Goal: Task Accomplishment & Management: Manage account settings

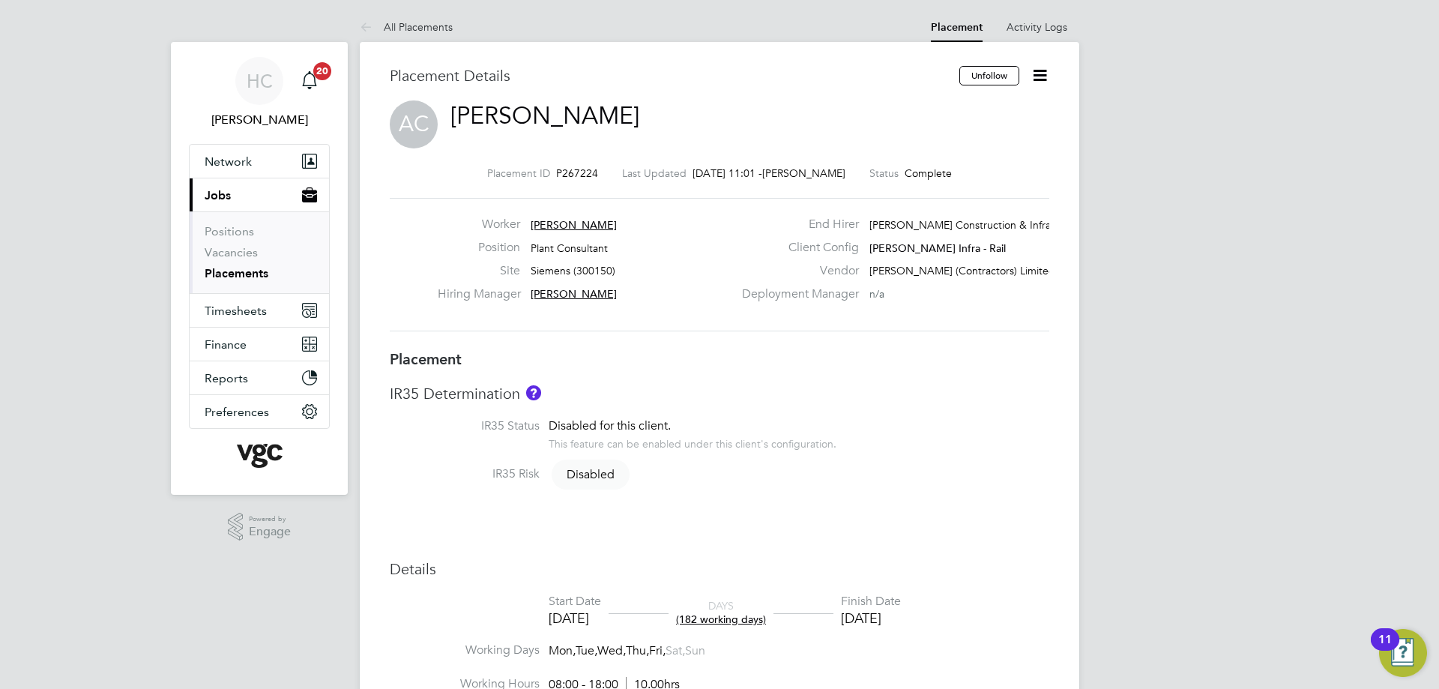
click at [1043, 72] on icon at bounding box center [1040, 75] width 19 height 19
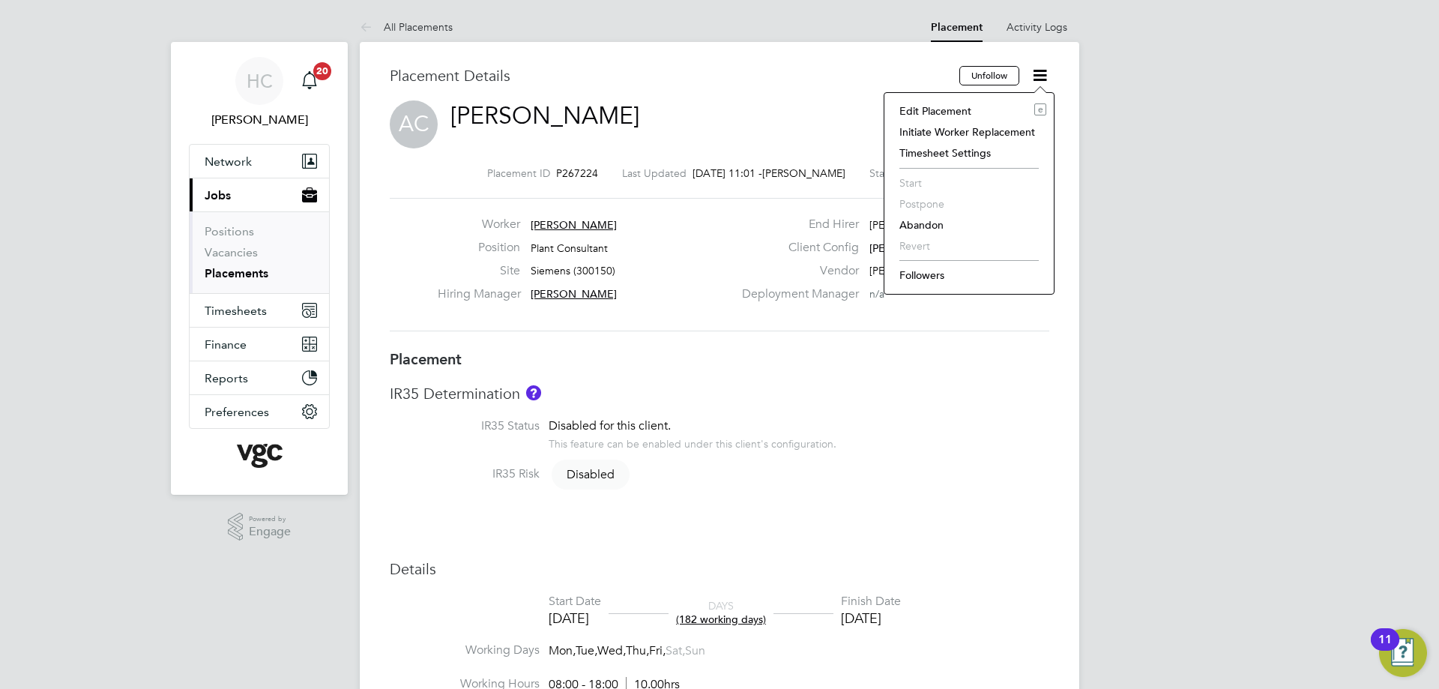
click at [960, 107] on li "Edit Placement e" at bounding box center [969, 110] width 154 height 21
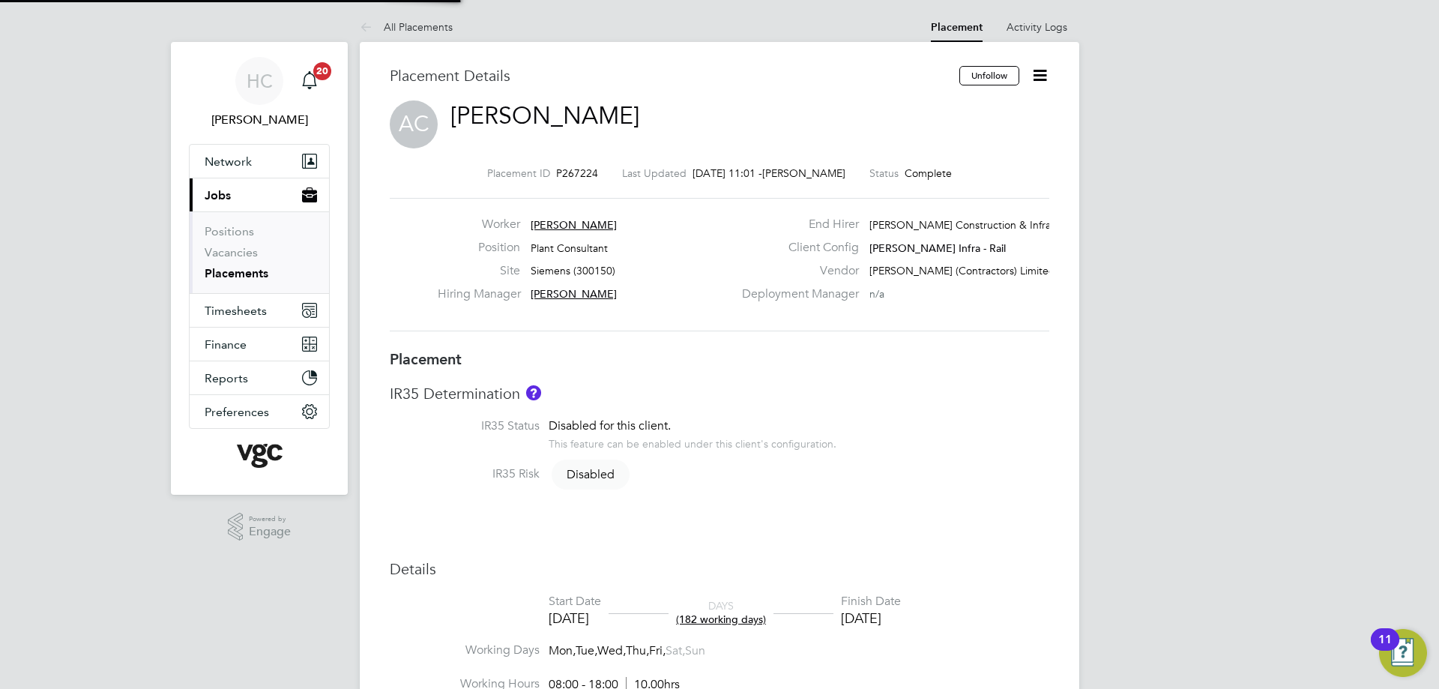
type input "[PERSON_NAME]"
type input "[DATE]"
type input "08:00"
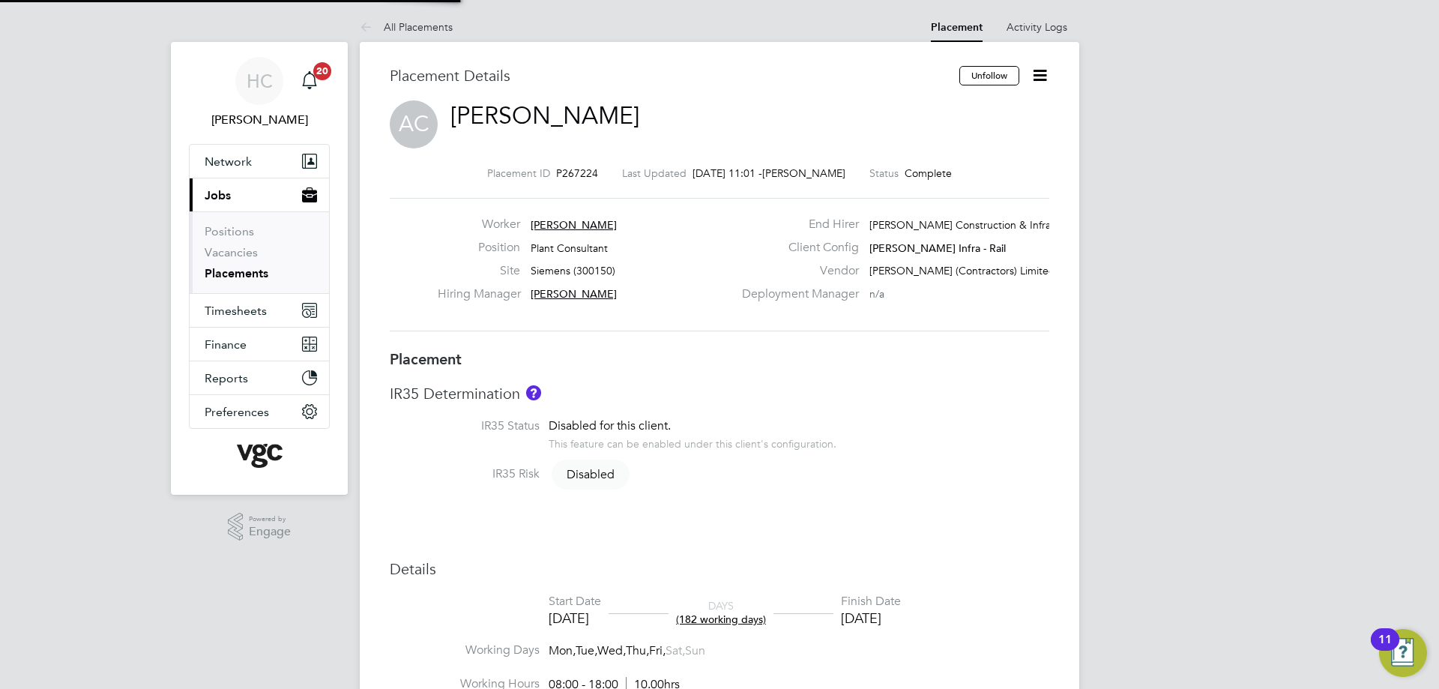
type input "18:00"
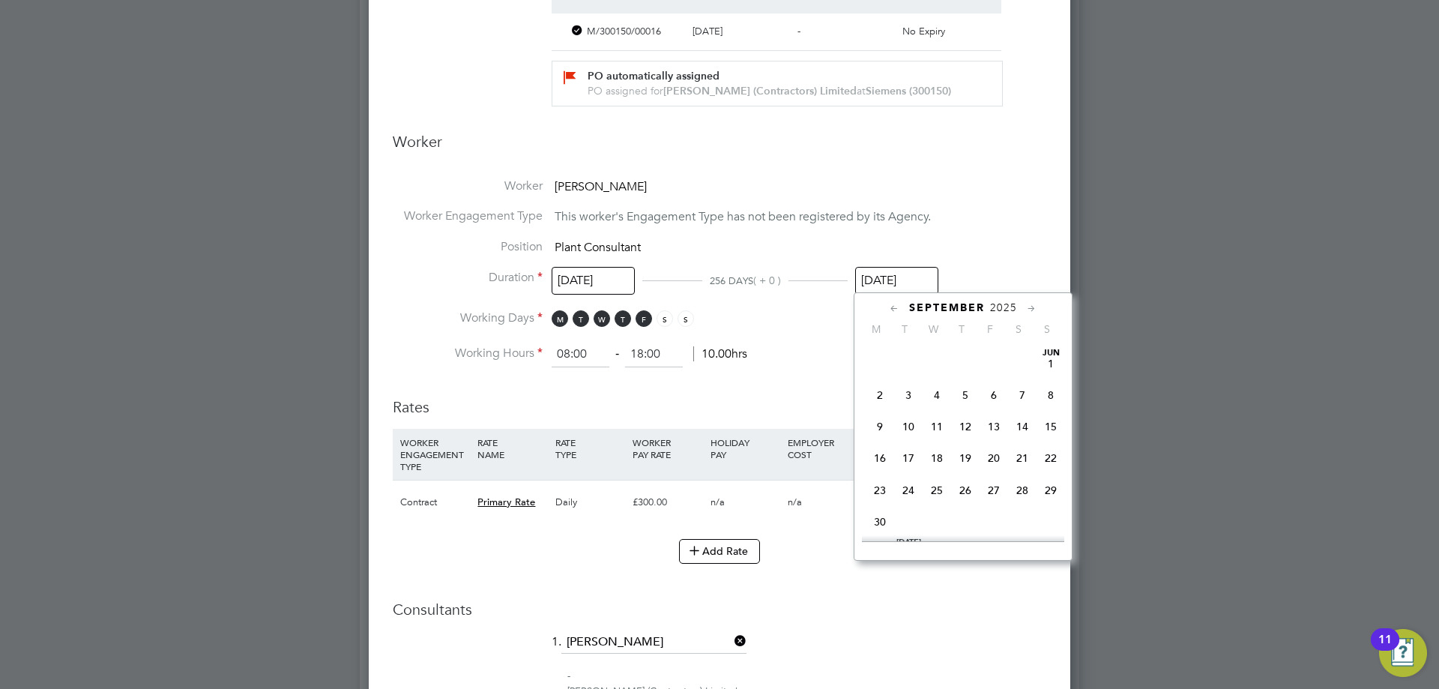
click at [915, 277] on input "[DATE]" at bounding box center [896, 281] width 83 height 28
click at [1031, 305] on icon at bounding box center [1032, 309] width 14 height 16
click at [995, 489] on span "31" at bounding box center [994, 474] width 28 height 28
type input "[DATE]"
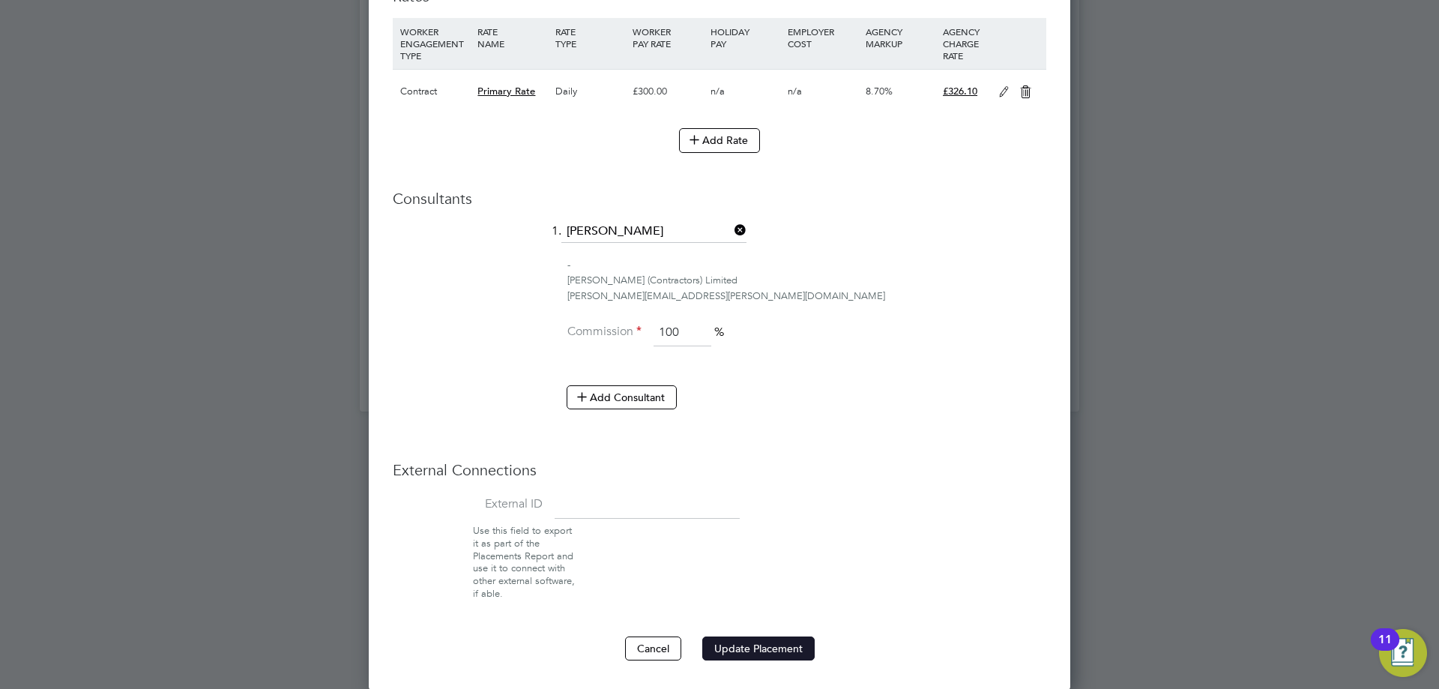
click at [774, 649] on button "Update Placement" at bounding box center [758, 648] width 112 height 24
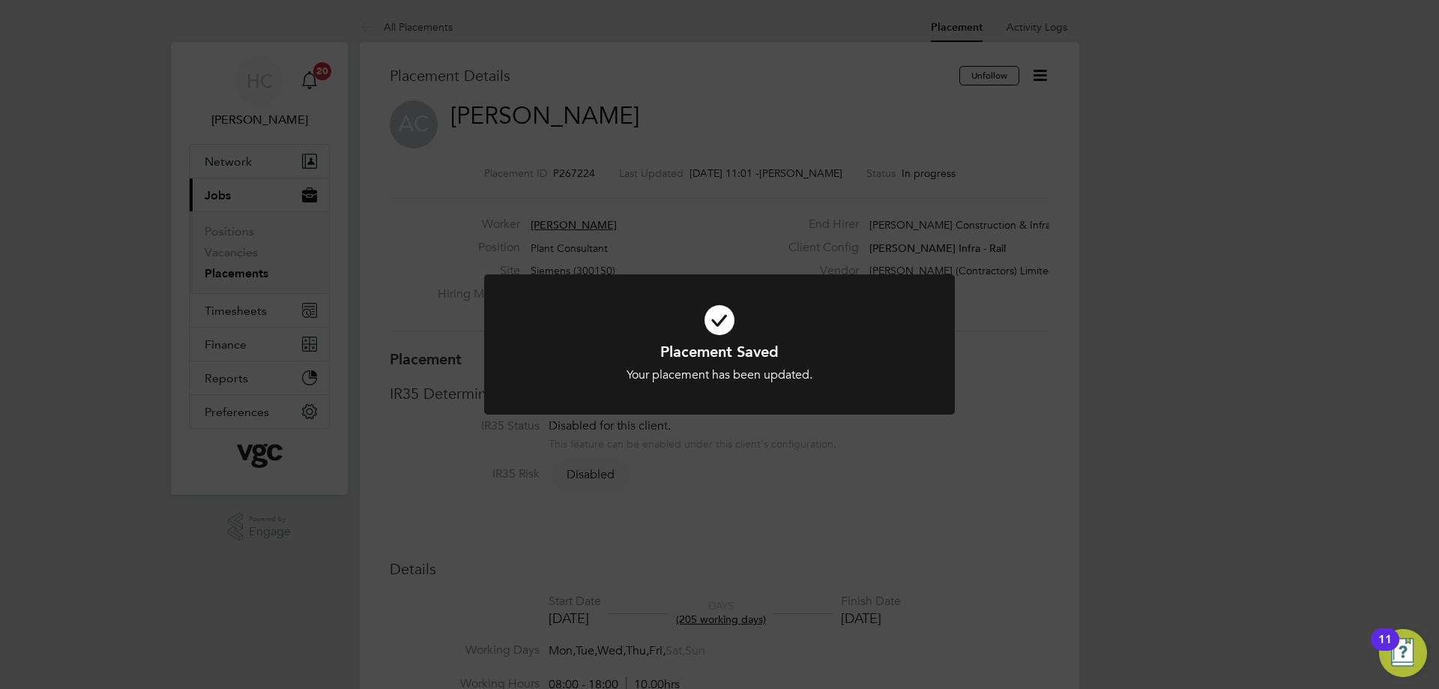
click at [714, 316] on icon at bounding box center [720, 320] width 390 height 58
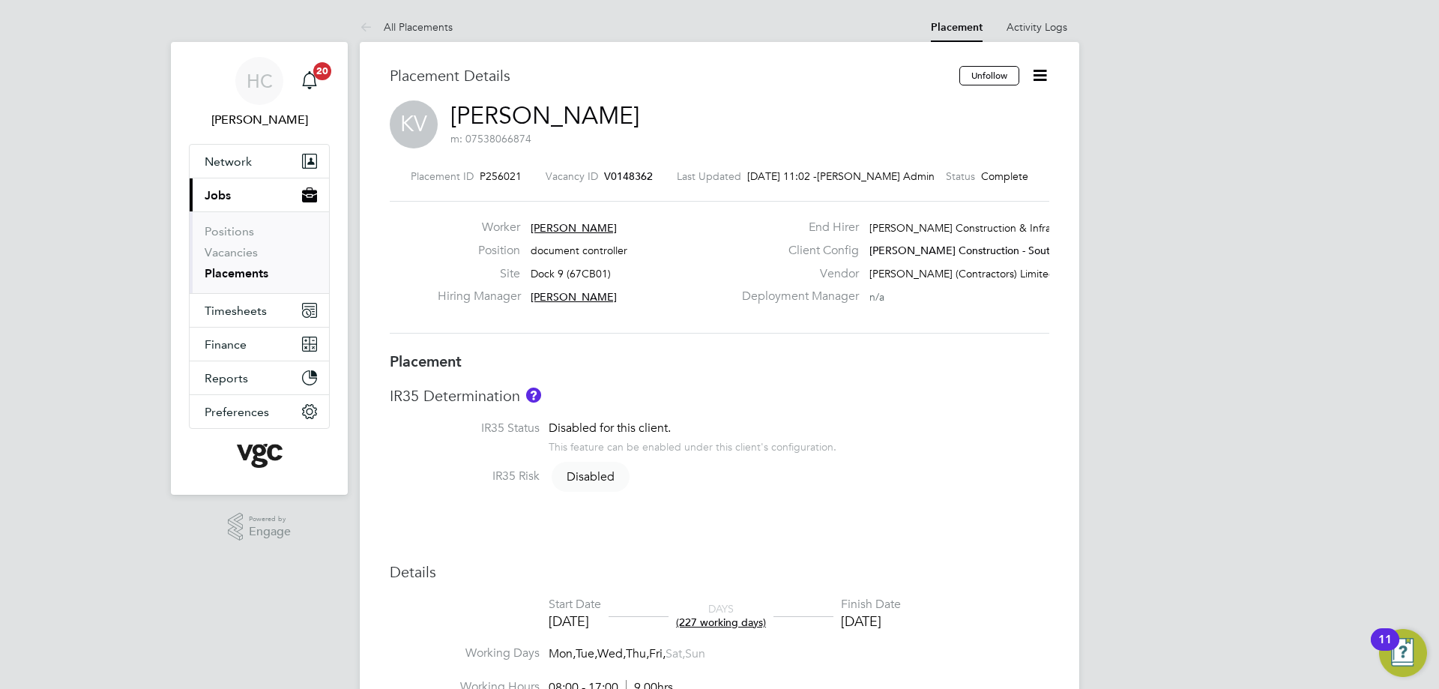
click at [1043, 82] on icon at bounding box center [1040, 75] width 19 height 19
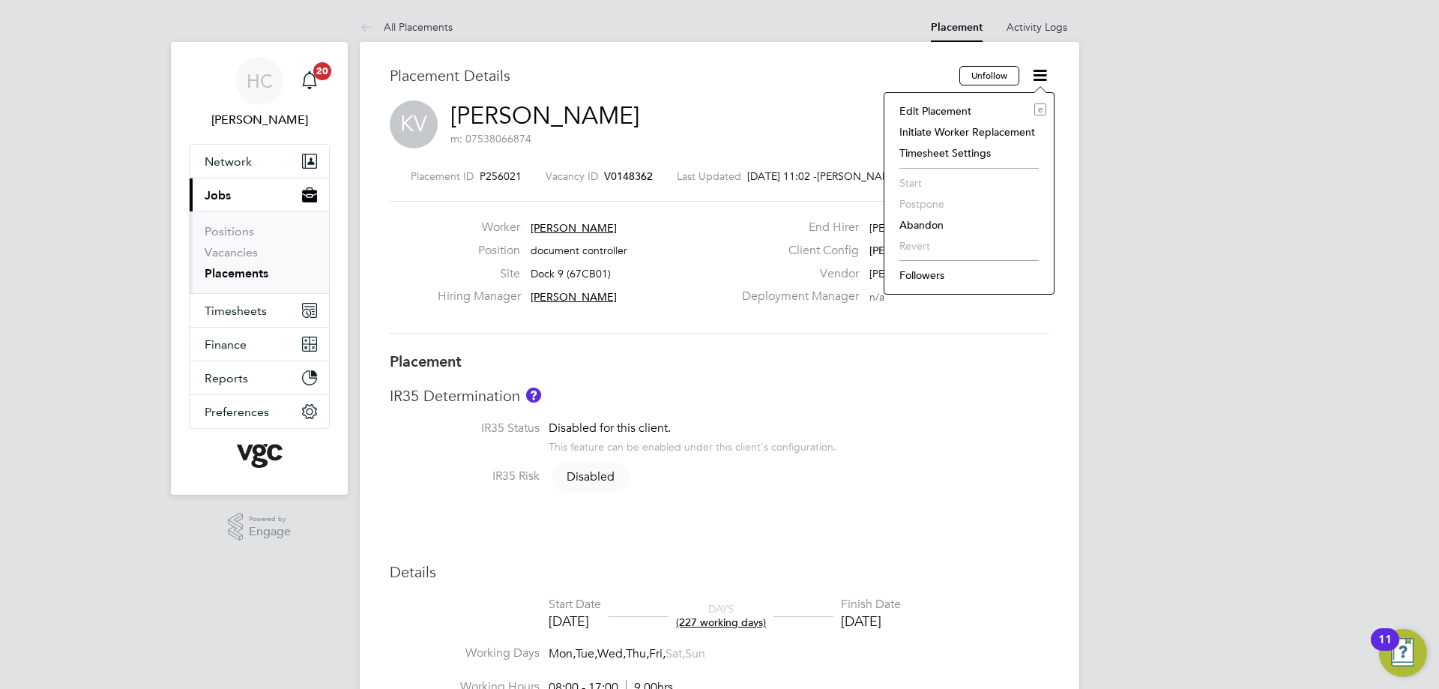
click at [962, 106] on li "Edit Placement e" at bounding box center [969, 110] width 154 height 21
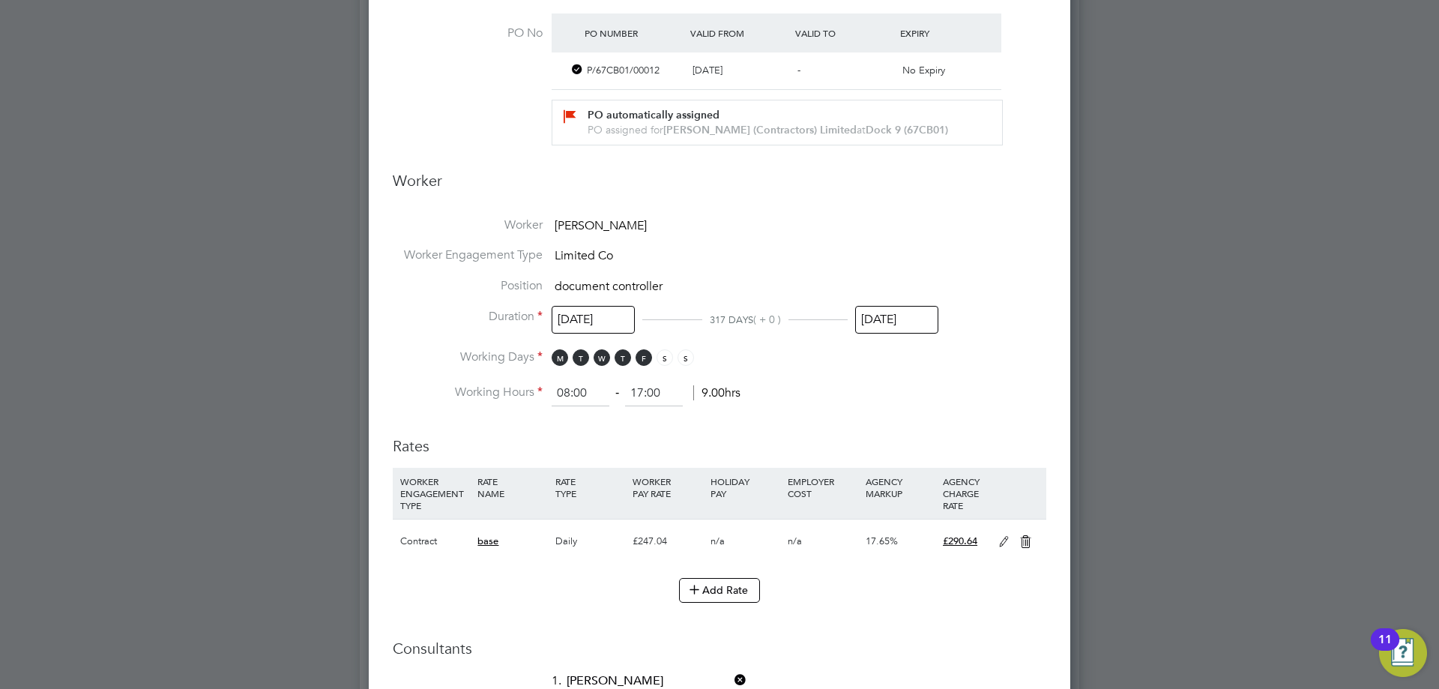
click at [882, 321] on input "[DATE]" at bounding box center [896, 320] width 83 height 28
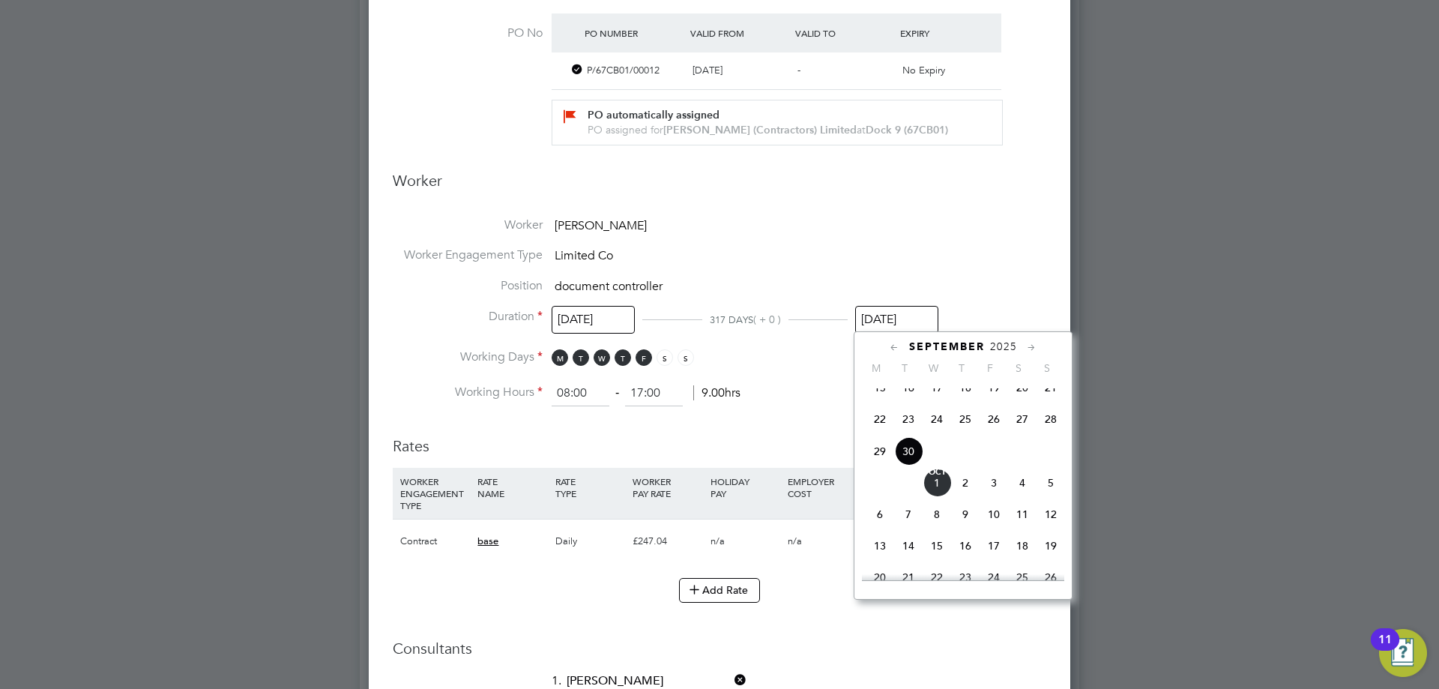
click at [1034, 349] on icon at bounding box center [1032, 348] width 14 height 16
click at [1036, 349] on icon at bounding box center [1032, 348] width 14 height 16
click at [935, 519] on span "31" at bounding box center [937, 505] width 28 height 28
type input "[DATE]"
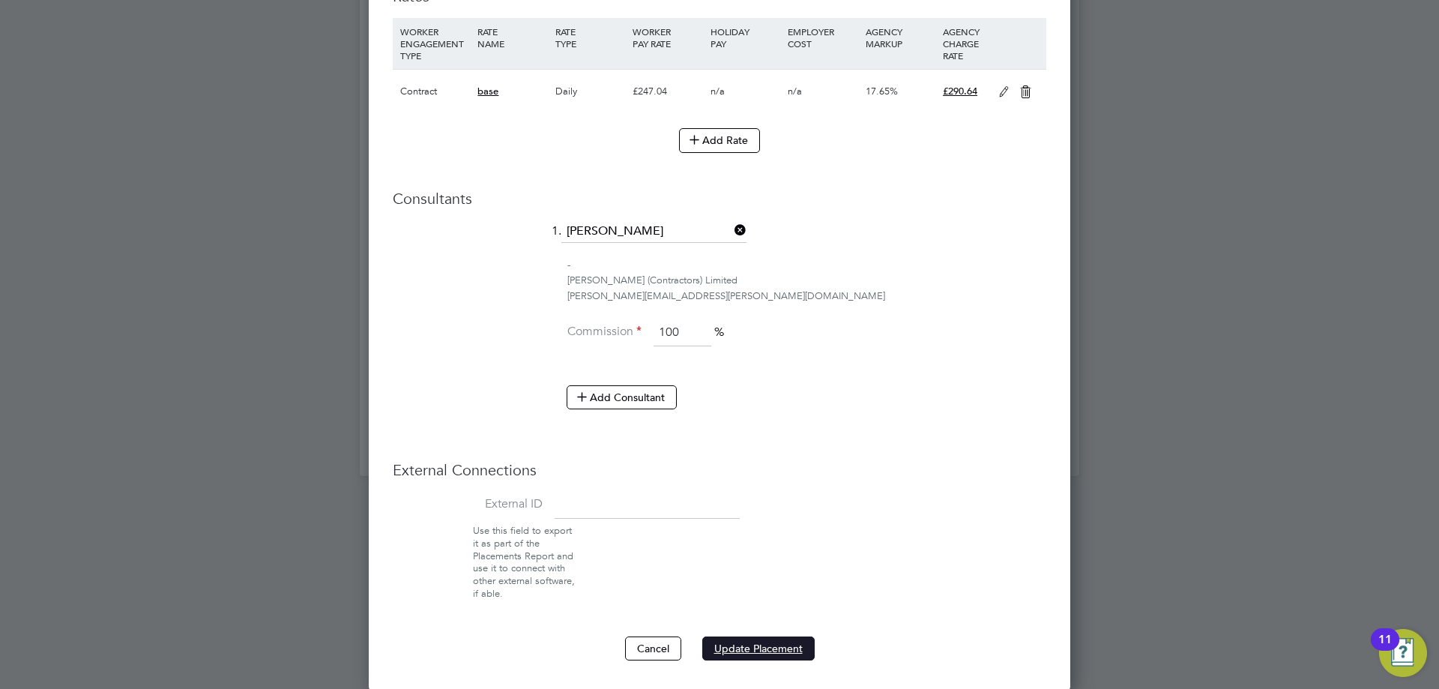
click at [772, 654] on button "Update Placement" at bounding box center [758, 648] width 112 height 24
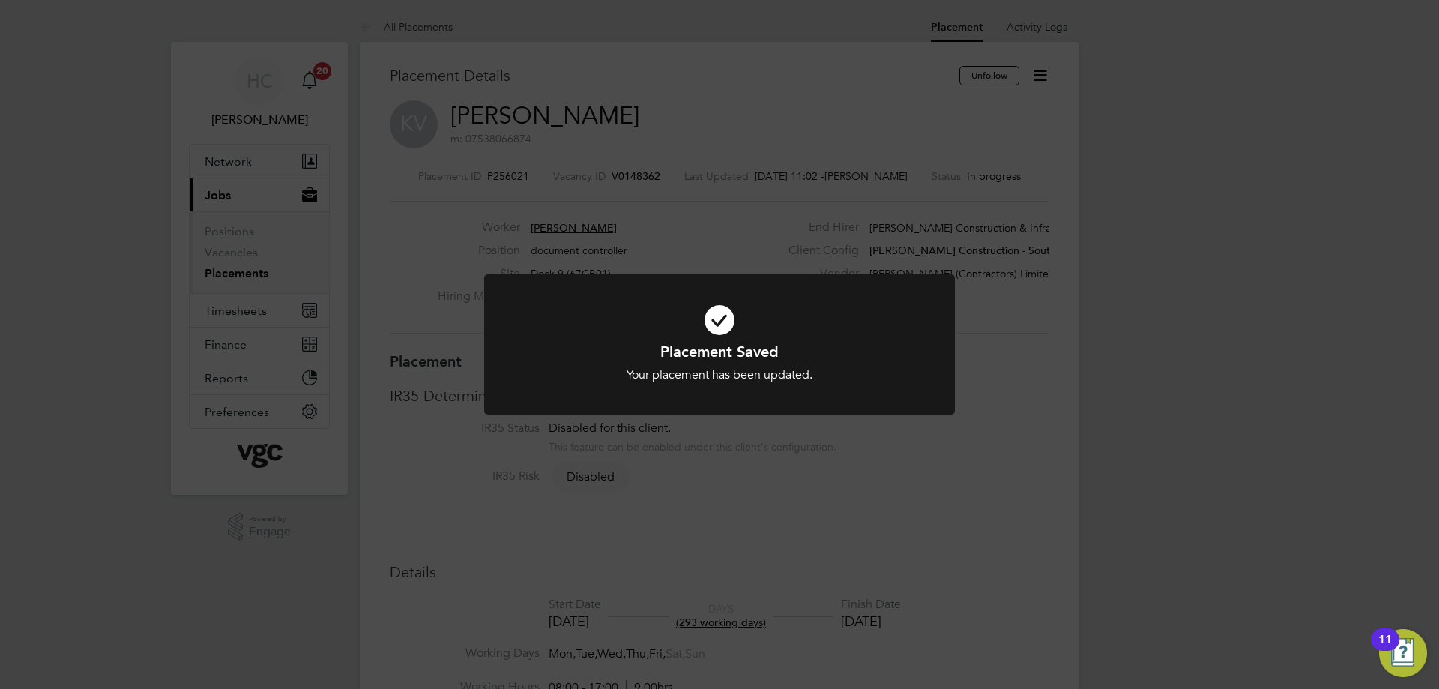
click at [735, 313] on icon at bounding box center [720, 320] width 390 height 58
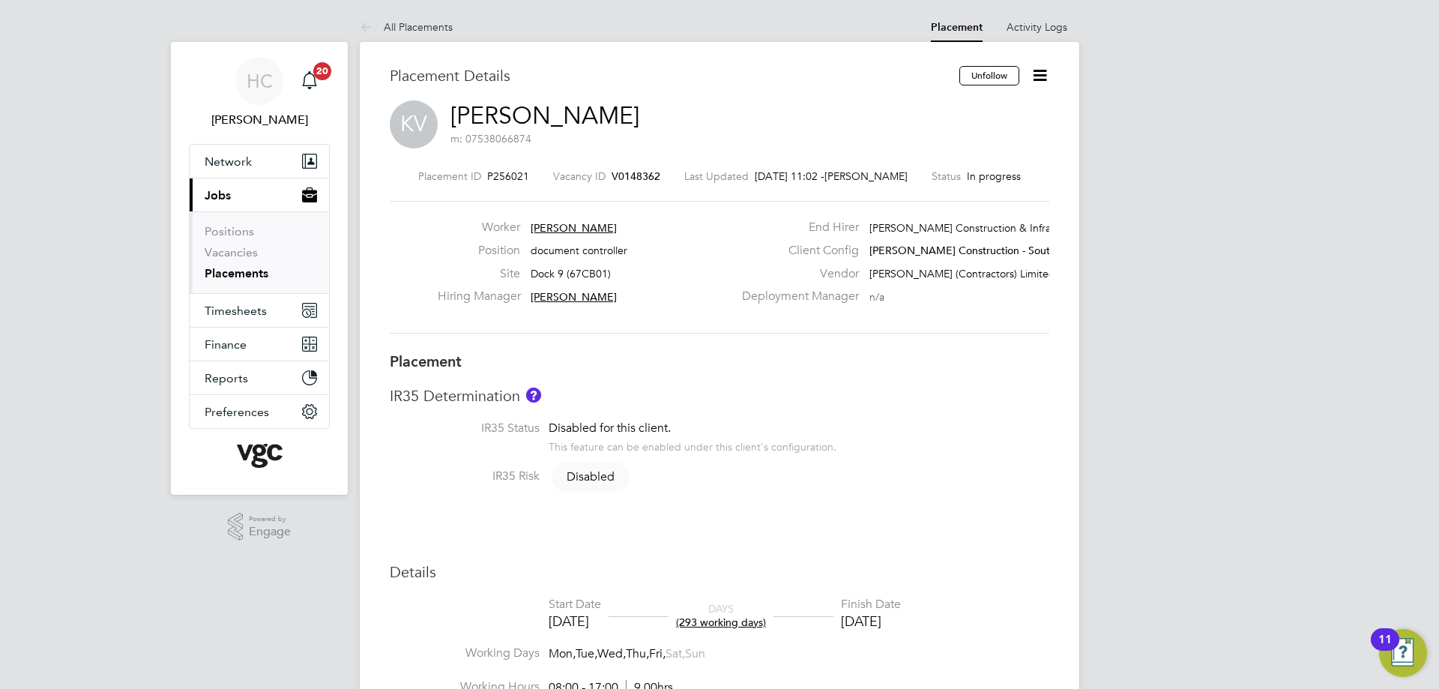
scroll to position [24, 296]
